Goal: Information Seeking & Learning: Check status

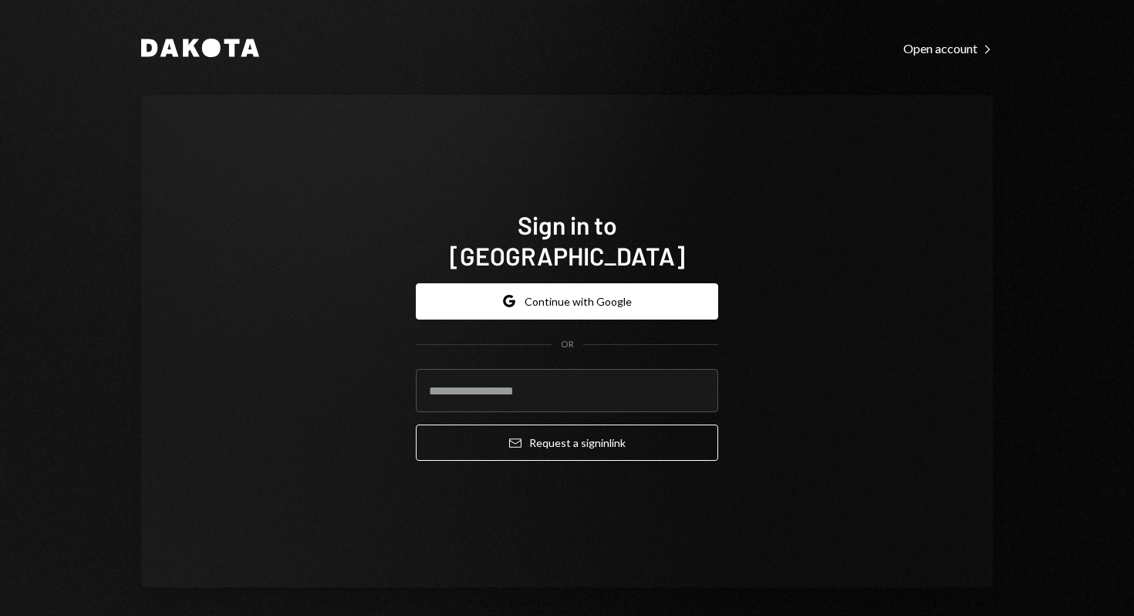
type input "**********"
click at [608, 437] on button "Email Request a sign in link" at bounding box center [567, 442] width 302 height 36
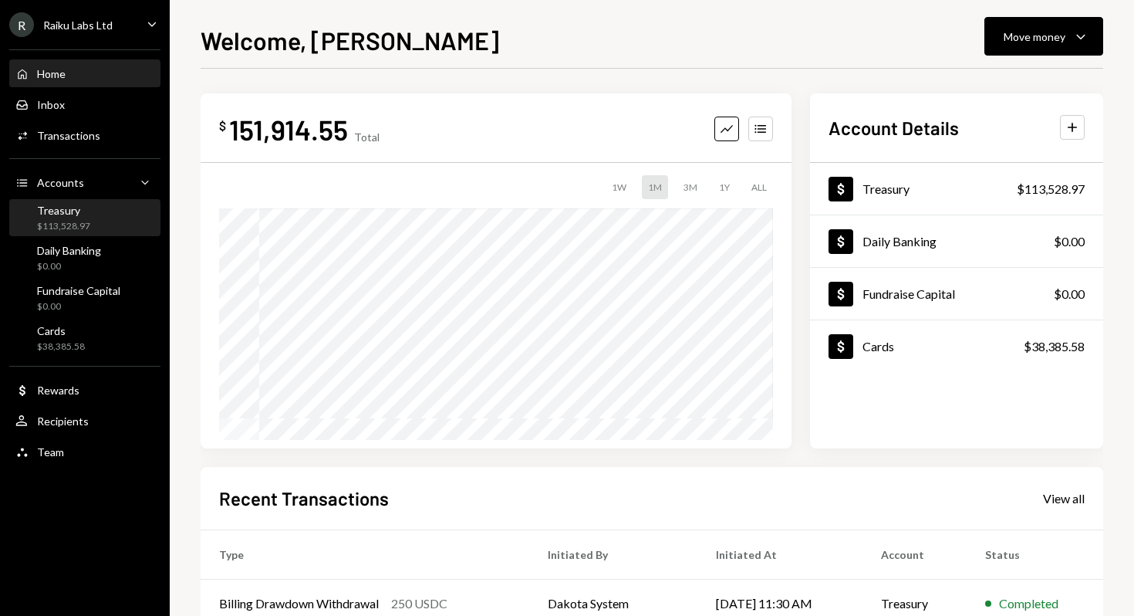
click at [44, 210] on div "Treasury" at bounding box center [63, 210] width 53 height 13
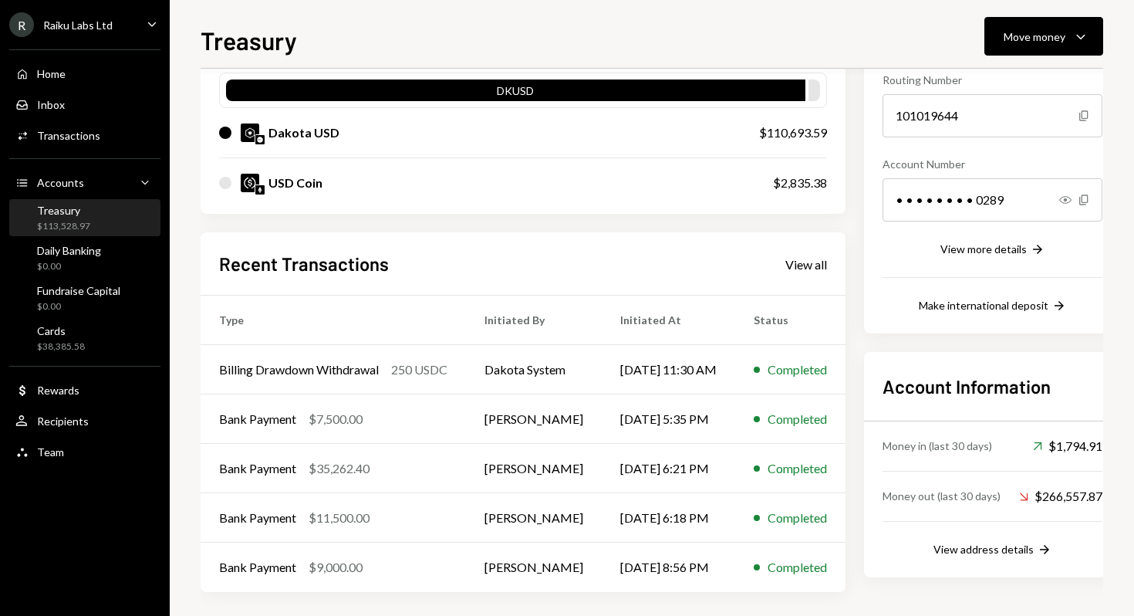
scroll to position [164, 0]
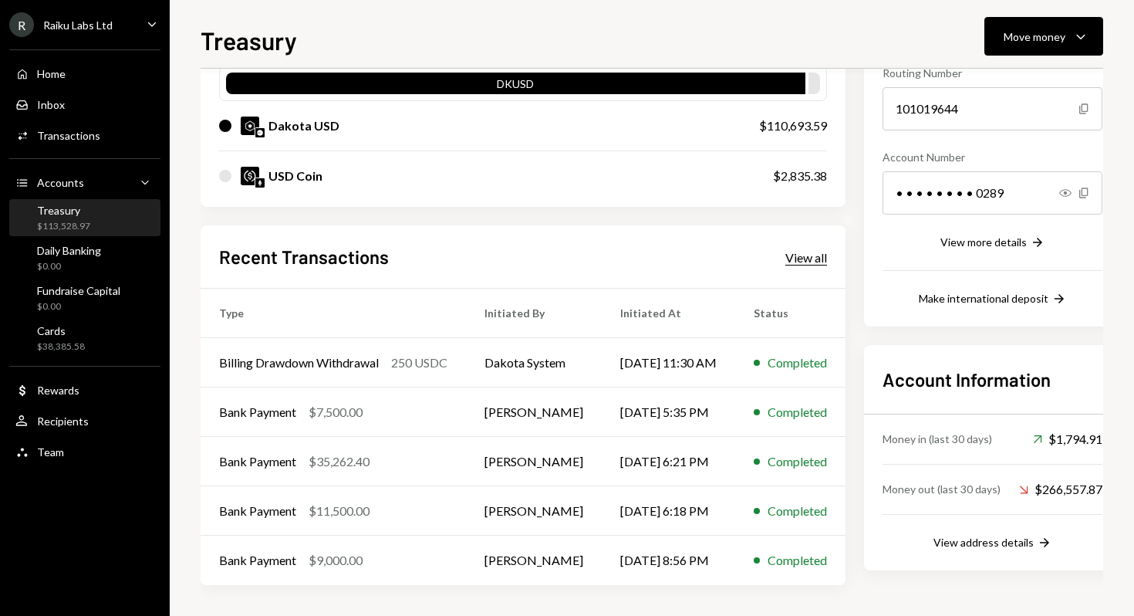
click at [814, 262] on div "View all" at bounding box center [806, 257] width 42 height 15
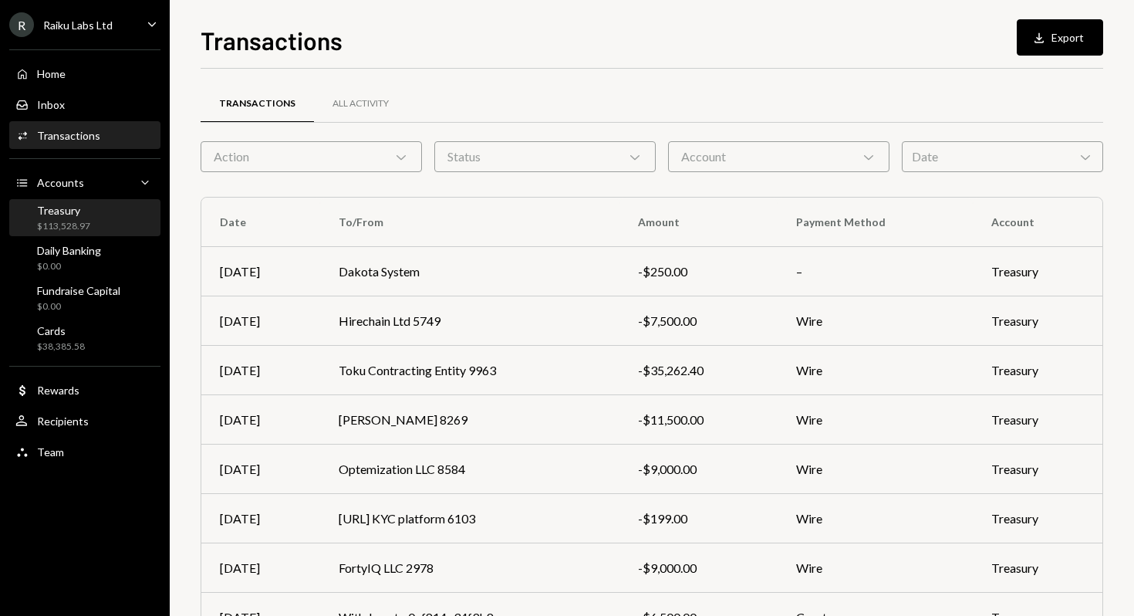
click at [66, 221] on div "$113,528.97" at bounding box center [63, 226] width 53 height 13
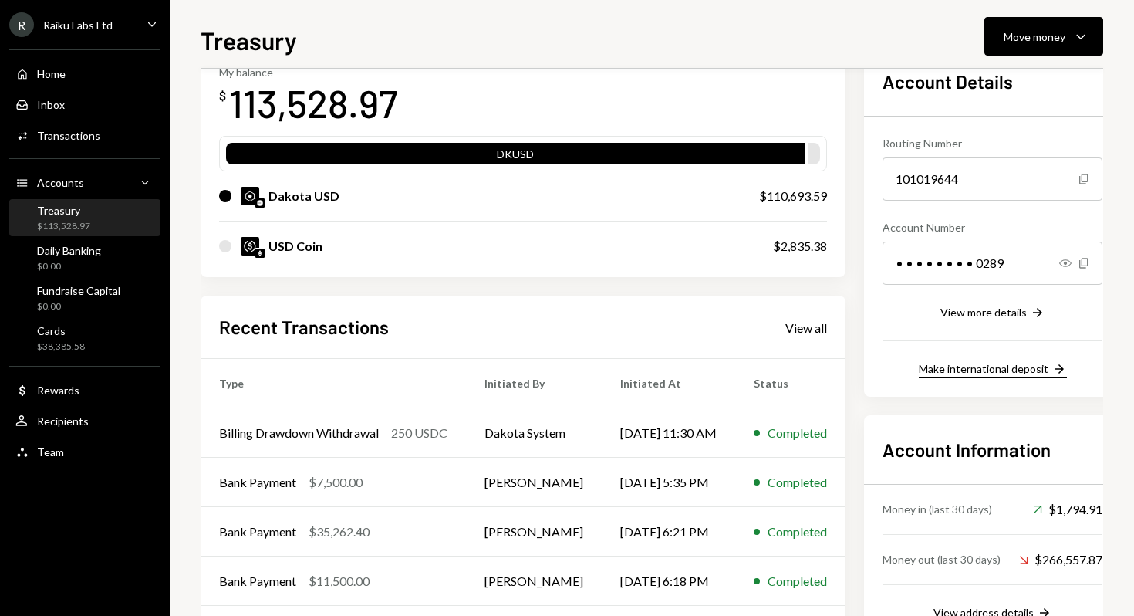
scroll to position [164, 0]
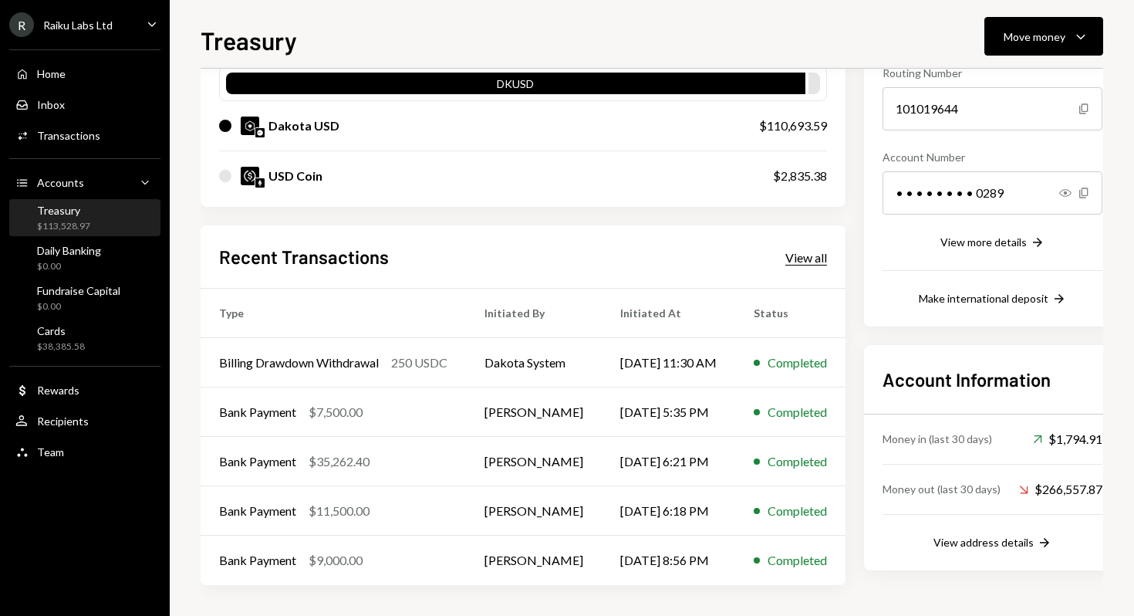
click at [805, 261] on div "View all" at bounding box center [806, 257] width 42 height 15
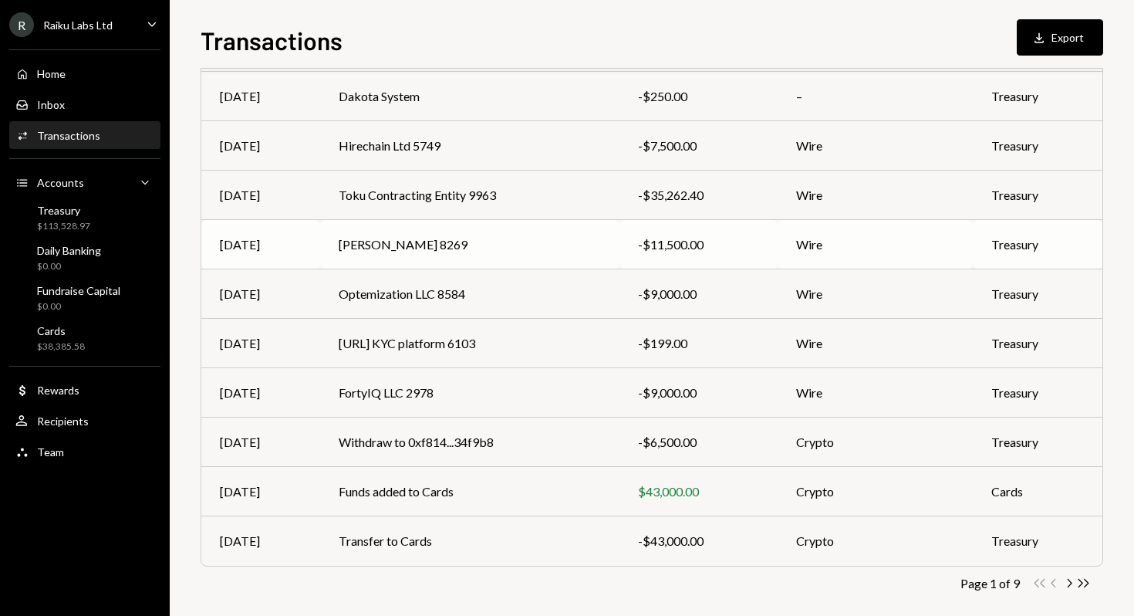
scroll to position [190, 0]
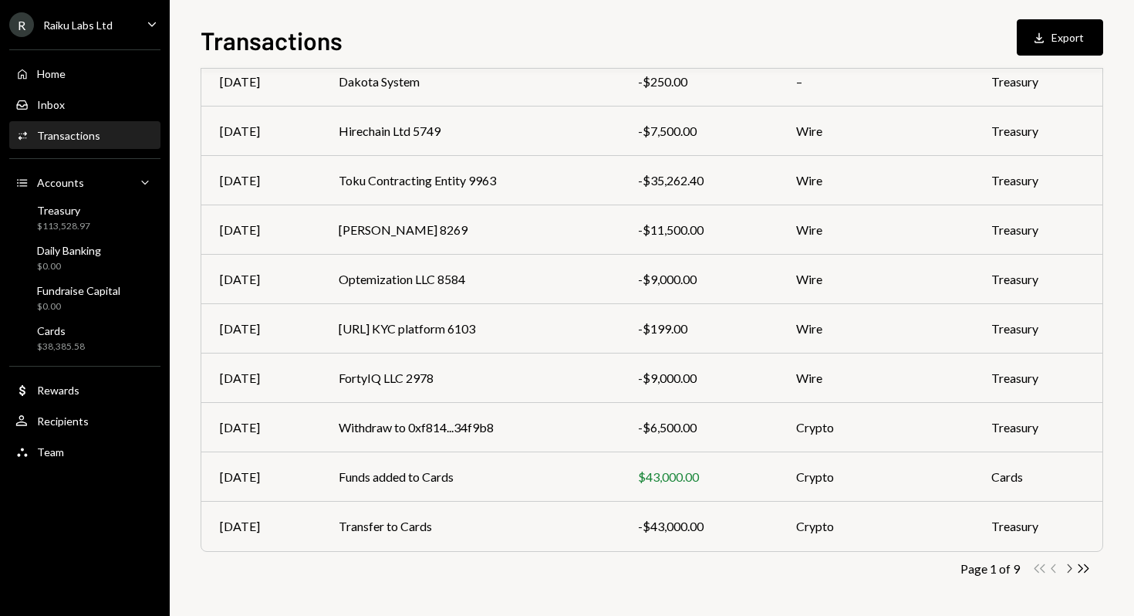
click at [1070, 566] on icon "button" at bounding box center [1070, 568] width 5 height 8
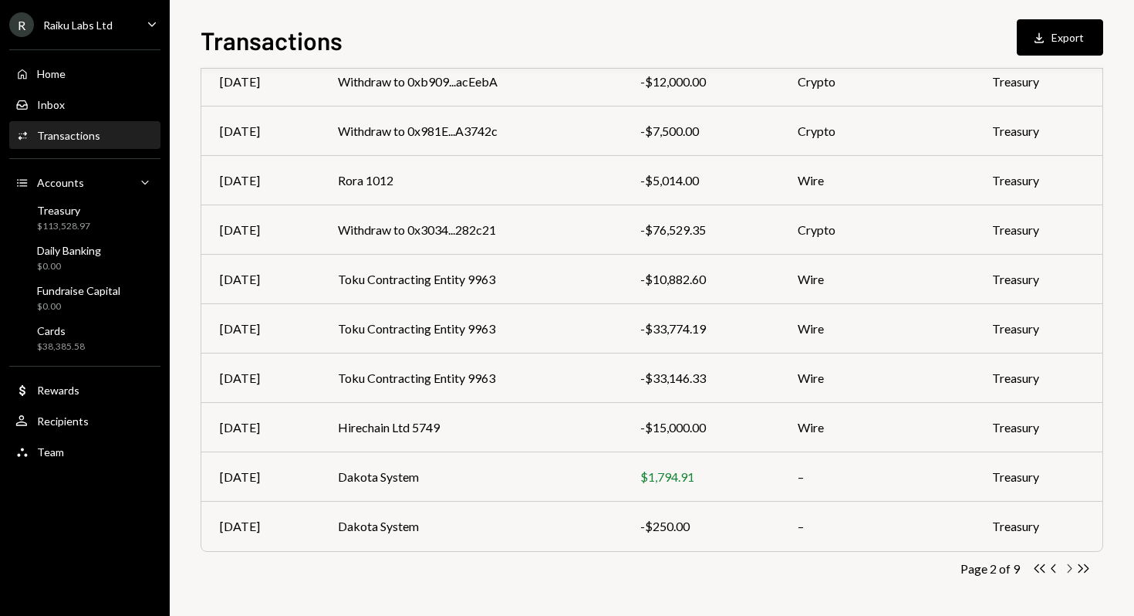
click at [1070, 569] on icon "button" at bounding box center [1070, 568] width 5 height 8
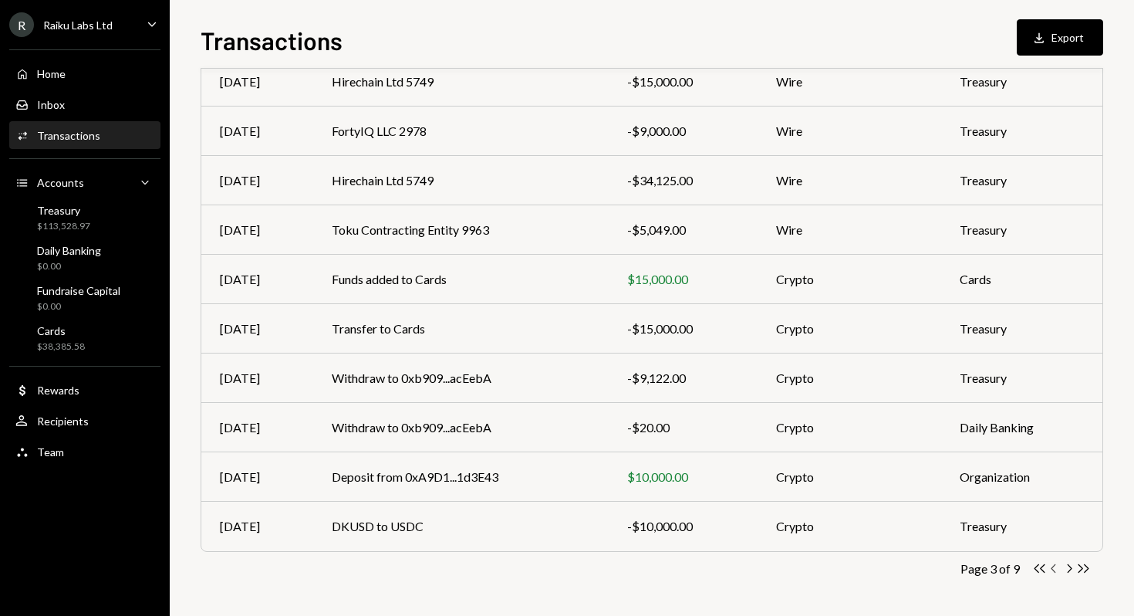
click at [1052, 568] on icon "button" at bounding box center [1053, 568] width 5 height 8
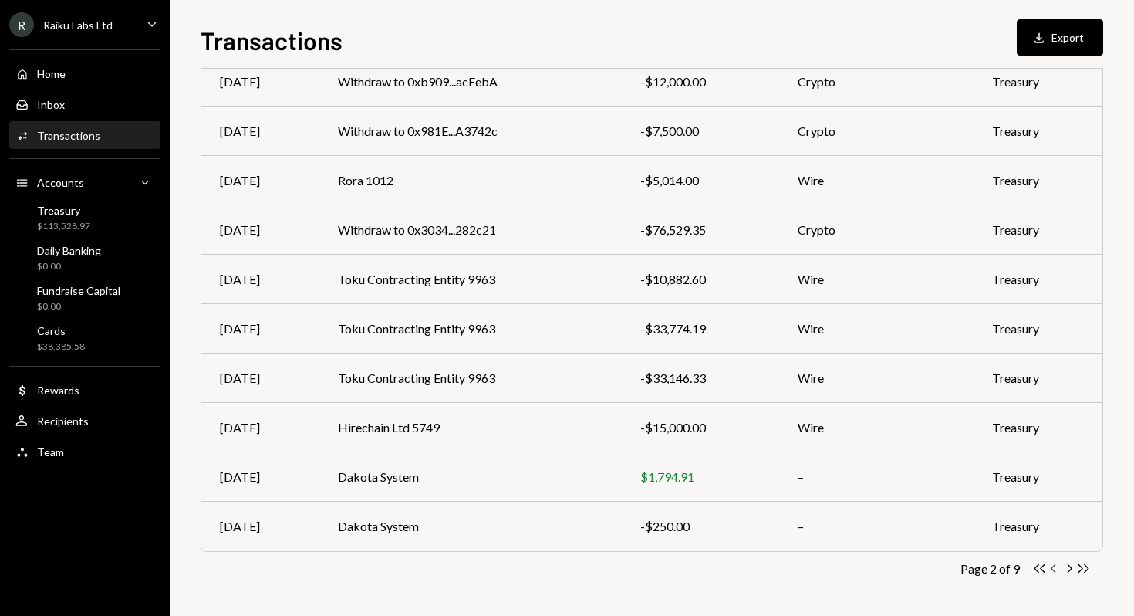
click at [1057, 570] on icon "Chevron Left" at bounding box center [1054, 568] width 15 height 15
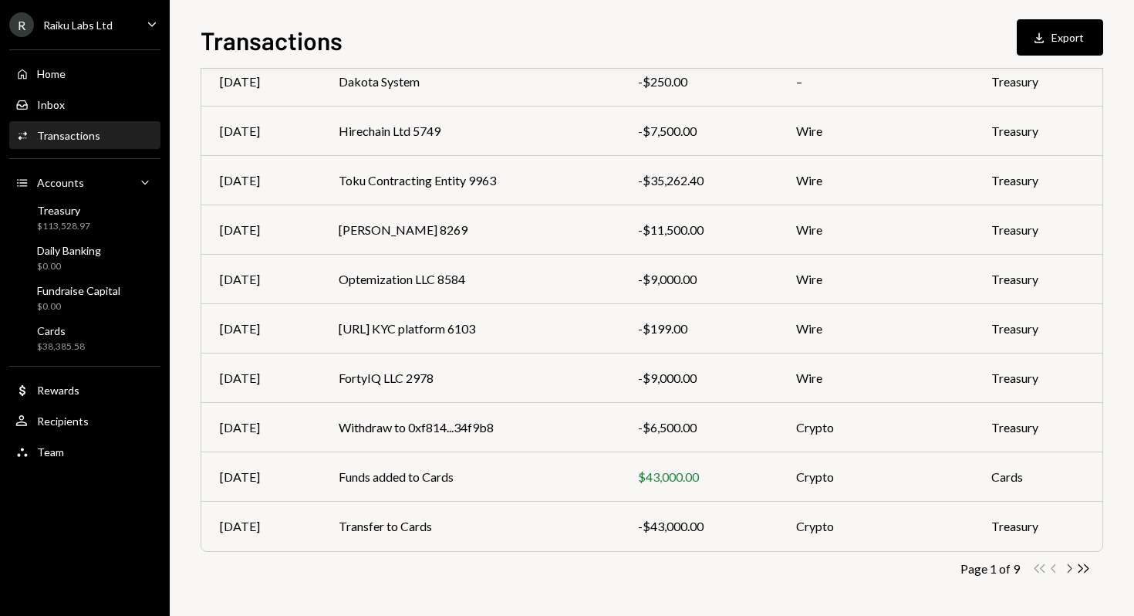
click at [1070, 567] on icon "Chevron Right" at bounding box center [1069, 568] width 15 height 15
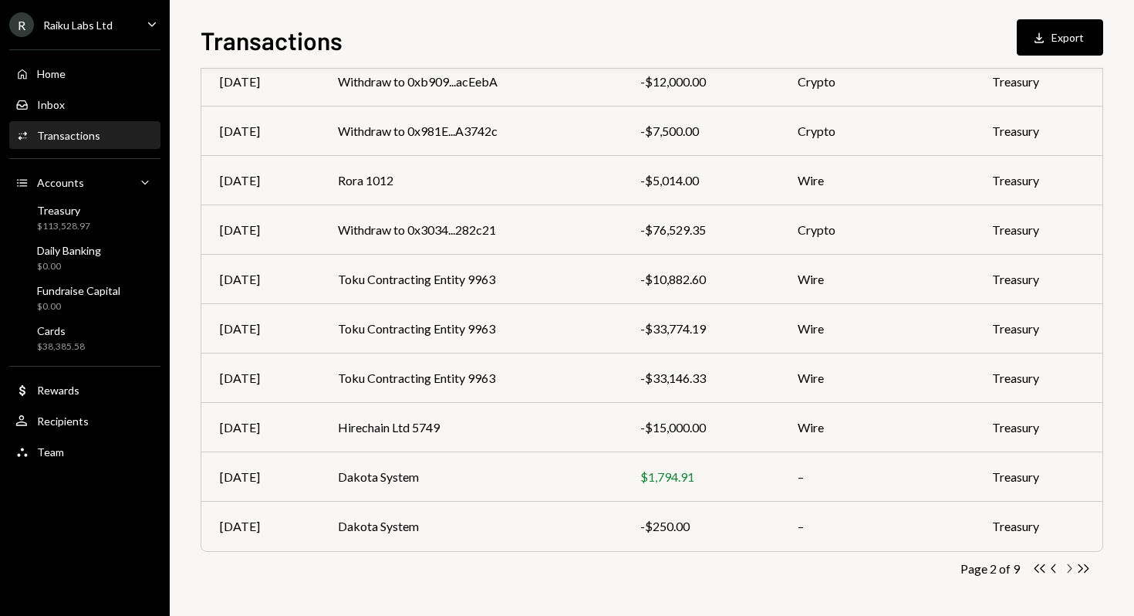
click at [1071, 567] on icon "button" at bounding box center [1070, 568] width 5 height 8
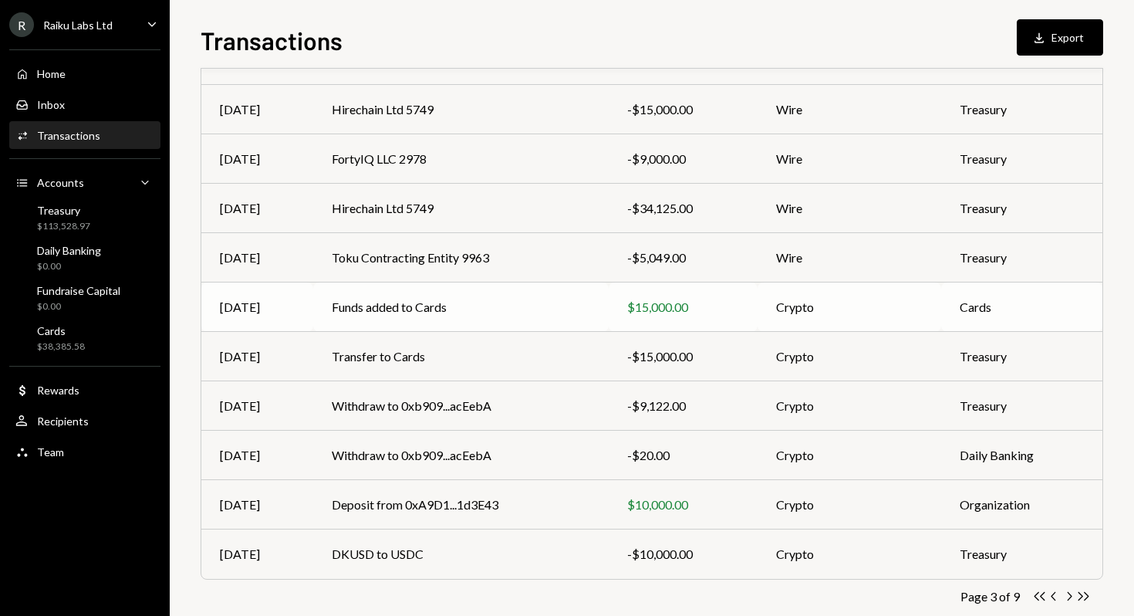
scroll to position [130, 0]
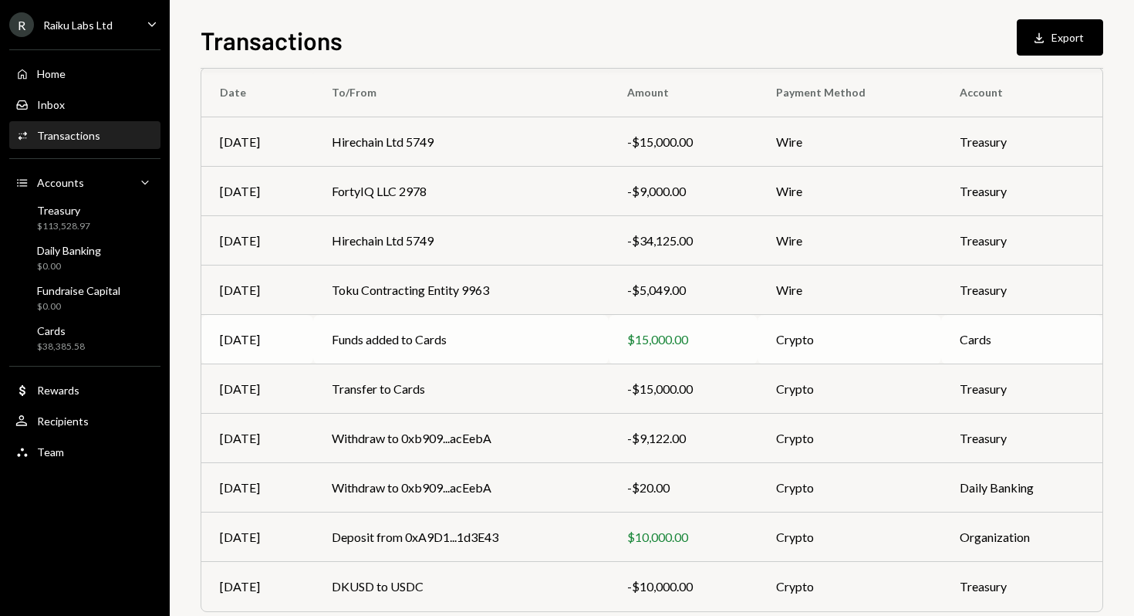
click at [370, 339] on td "Funds added to Cards" at bounding box center [460, 339] width 295 height 49
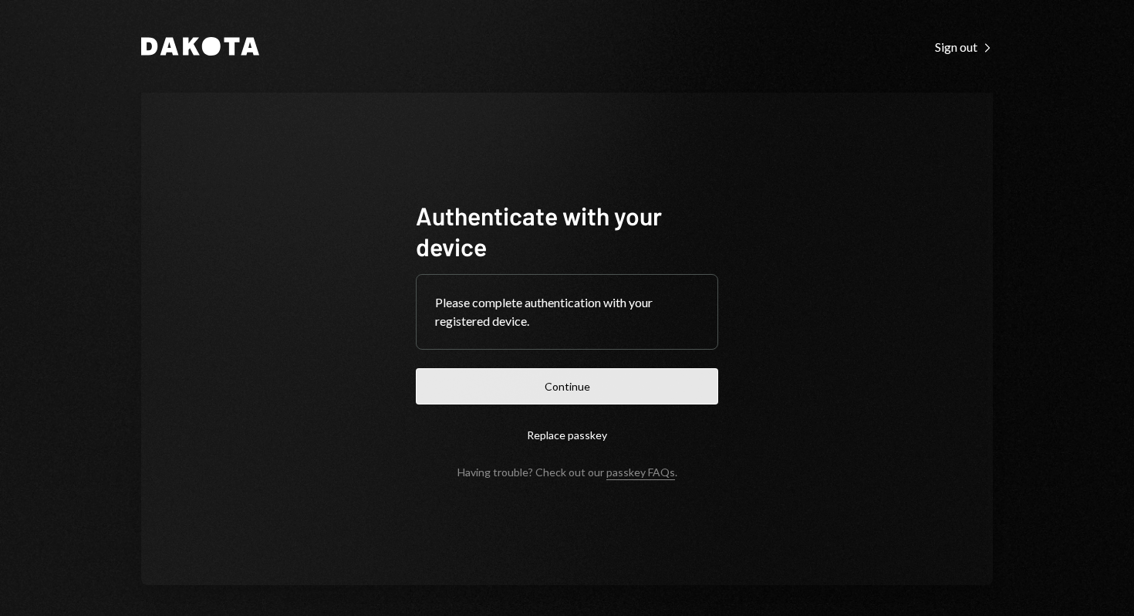
click at [547, 393] on button "Continue" at bounding box center [567, 386] width 302 height 36
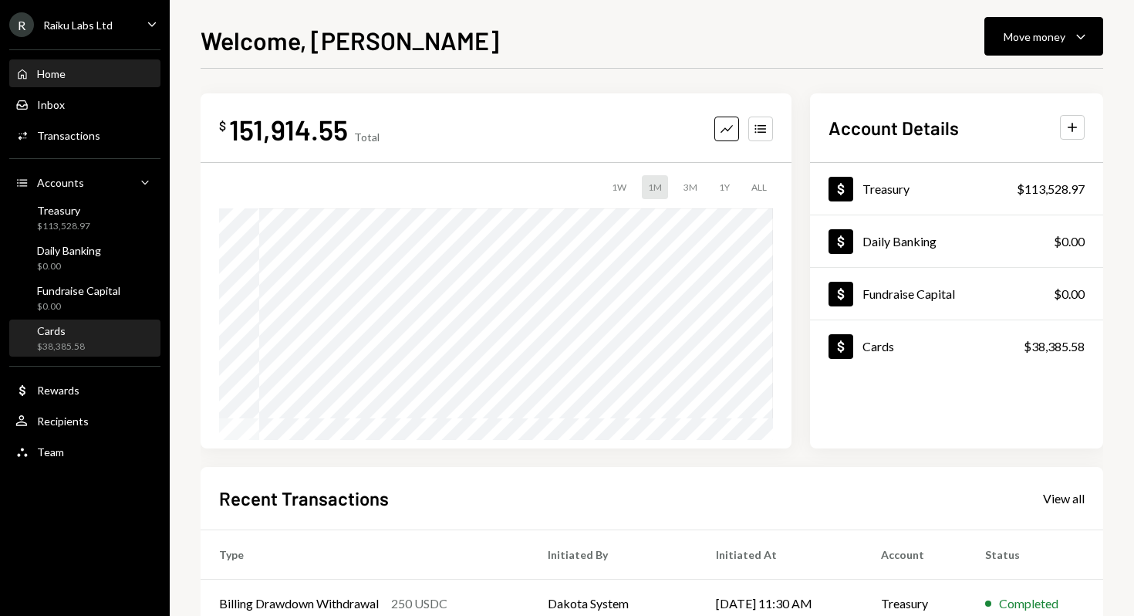
click at [94, 341] on div "Cards $38,385.58" at bounding box center [84, 338] width 139 height 29
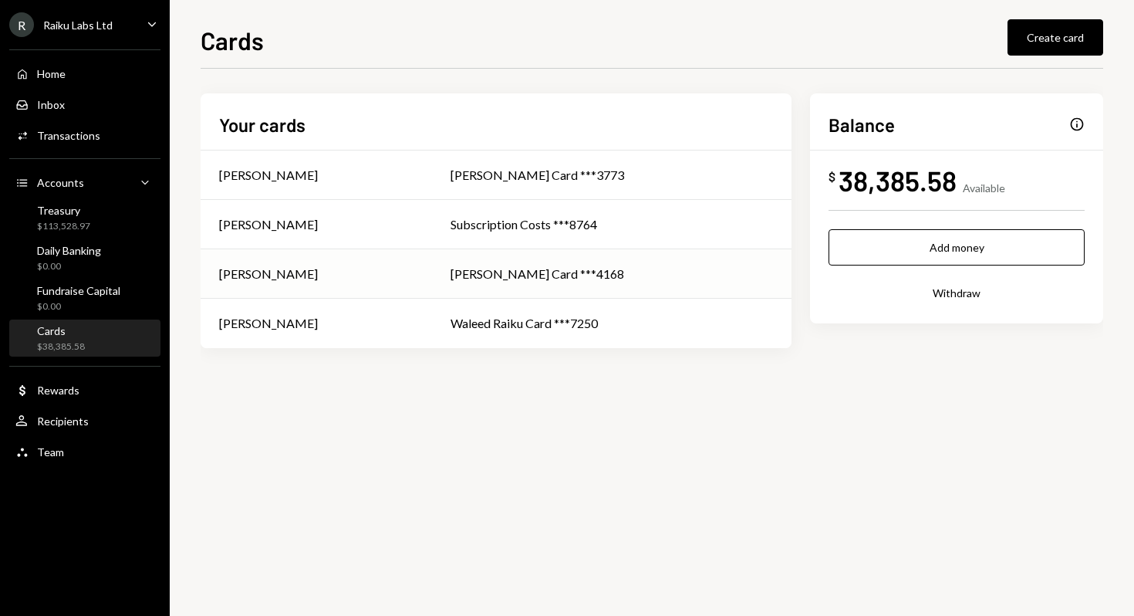
click at [619, 282] on div "[PERSON_NAME] Card ***4168" at bounding box center [612, 274] width 322 height 19
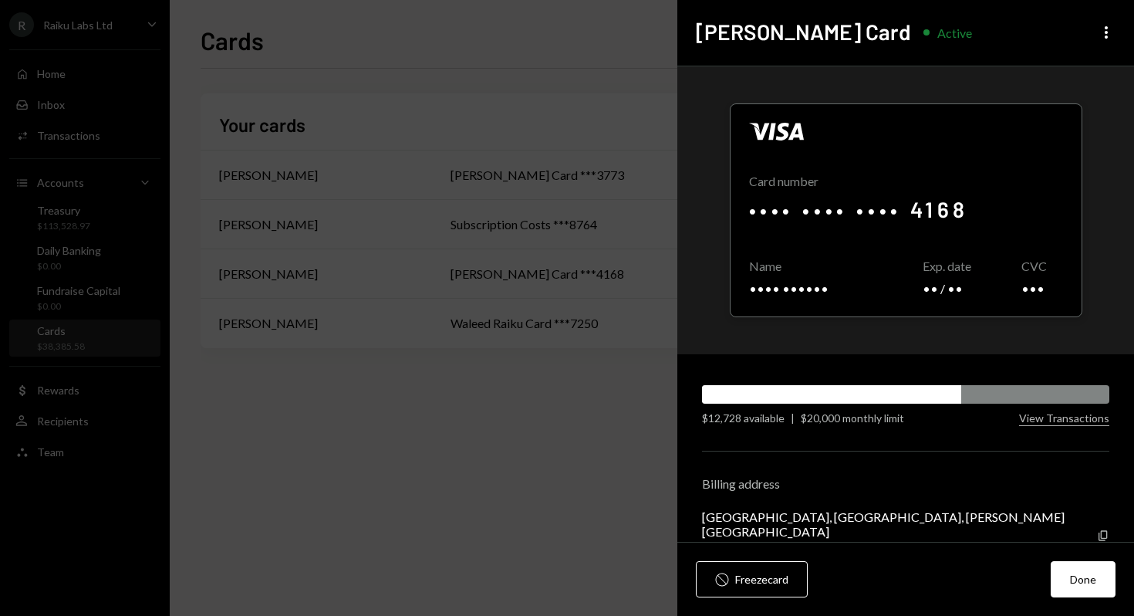
scroll to position [29, 0]
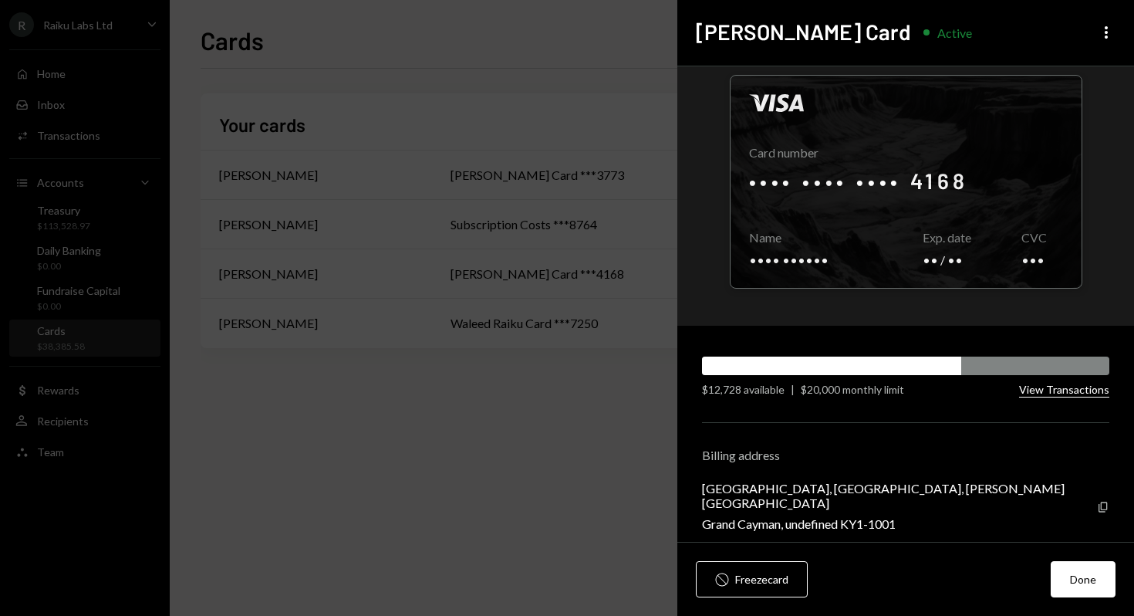
click at [1033, 393] on button "View Transactions" at bounding box center [1064, 390] width 90 height 15
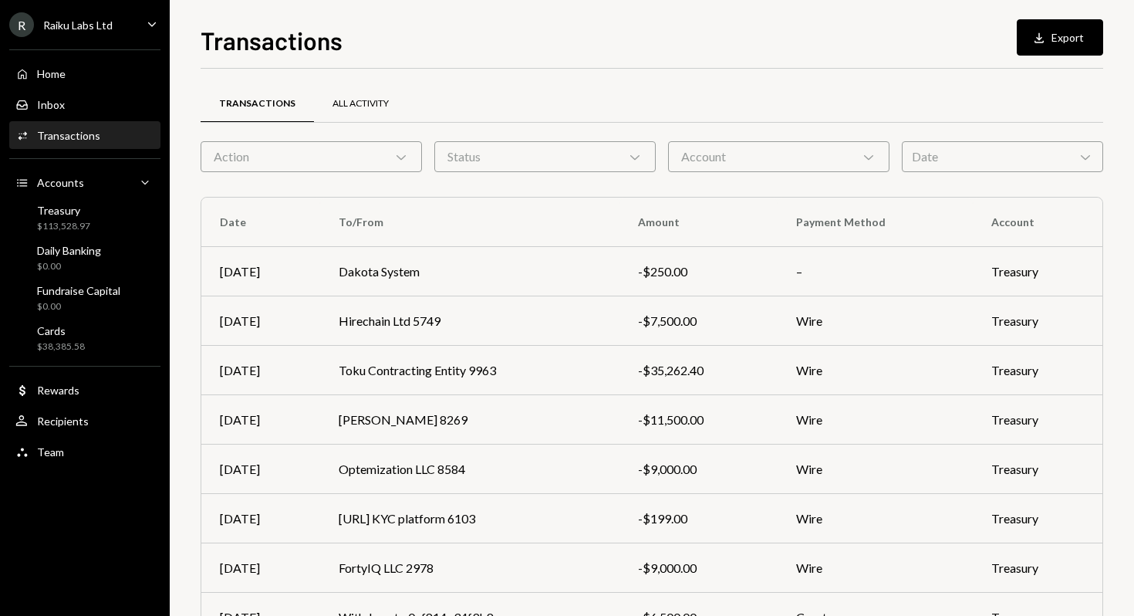
click at [361, 101] on div "All Activity" at bounding box center [361, 103] width 56 height 13
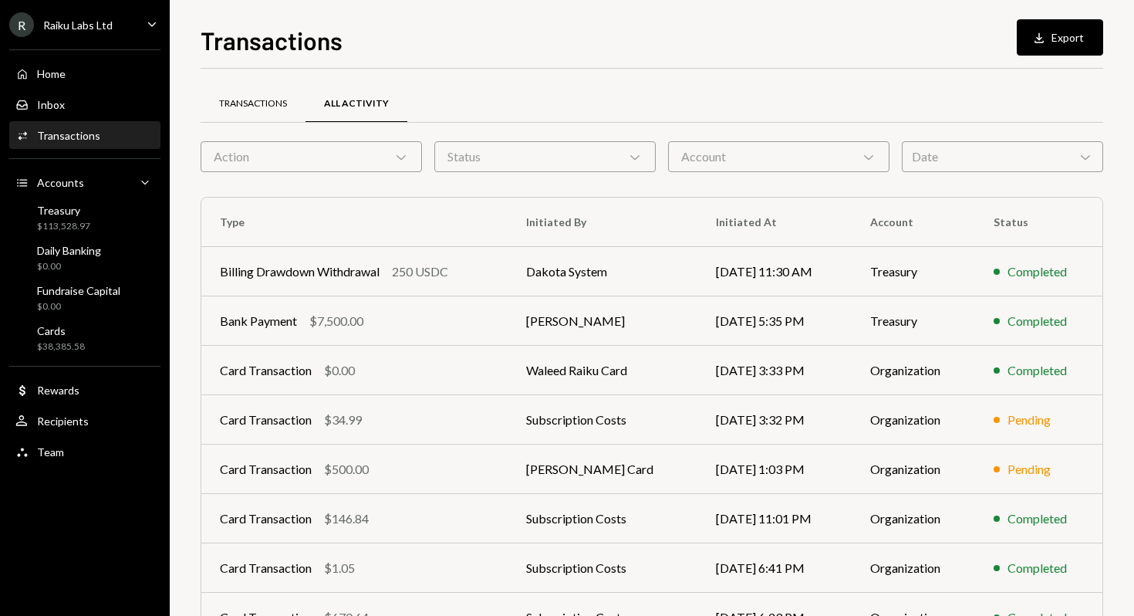
click at [248, 105] on div "Transactions" at bounding box center [253, 103] width 68 height 13
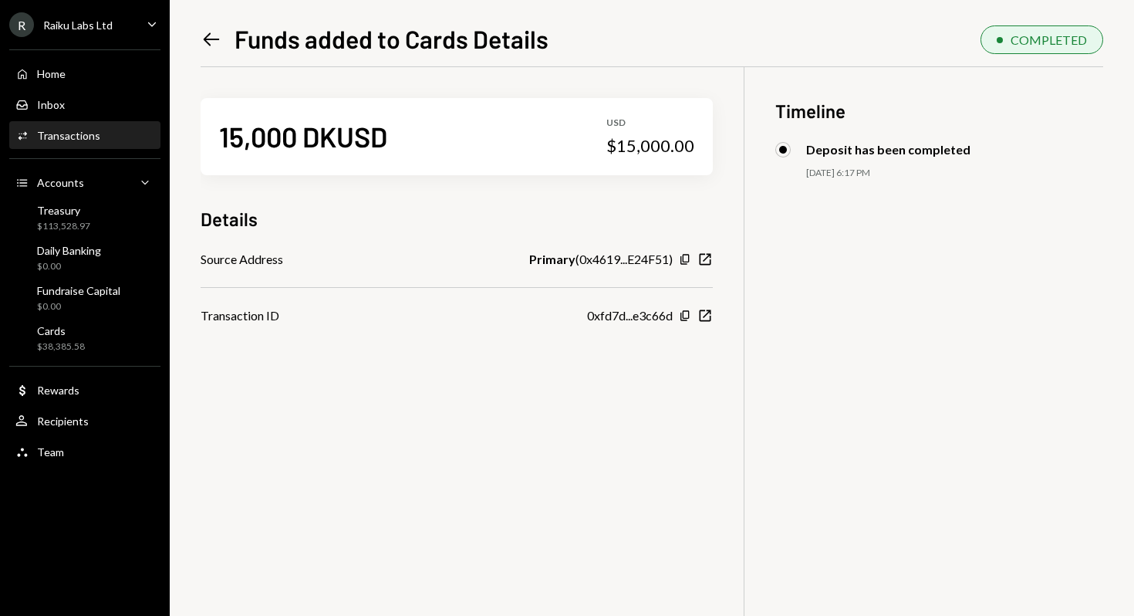
click at [214, 39] on icon at bounding box center [212, 39] width 16 height 13
